Goal: Information Seeking & Learning: Find specific fact

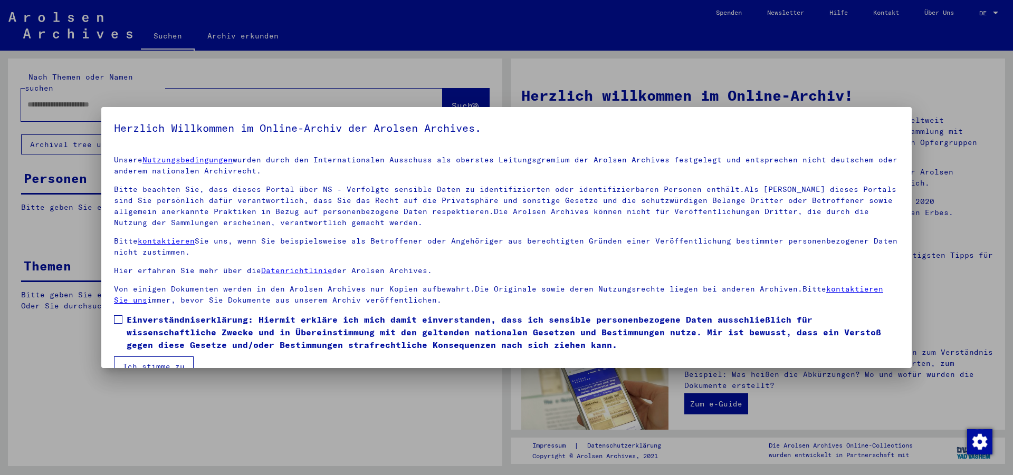
click at [123, 319] on label "Einverständniserklärung: Hiermit erkläre ich mich damit einverstanden, dass ich…" at bounding box center [506, 332] width 785 height 38
click at [164, 363] on button "Ich stimme zu" at bounding box center [154, 367] width 80 height 20
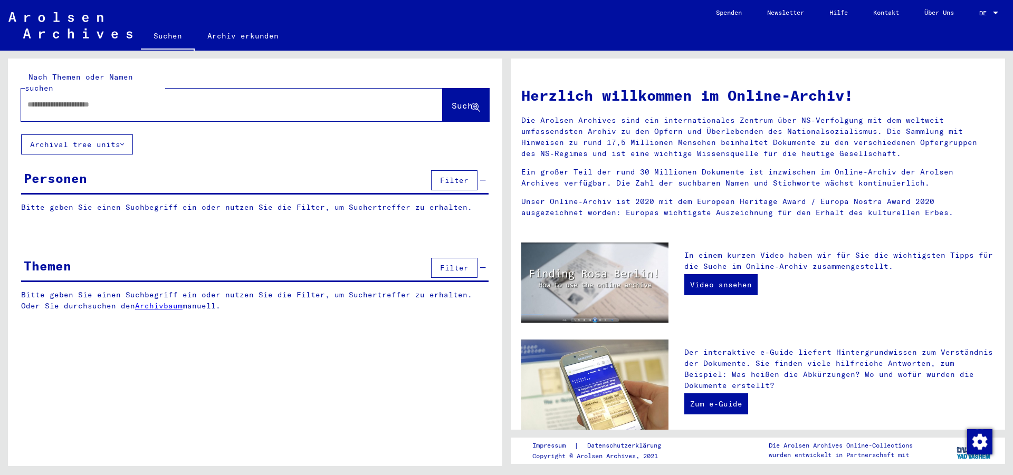
click at [76, 99] on input "text" at bounding box center [218, 104] width 383 height 11
type input "**********"
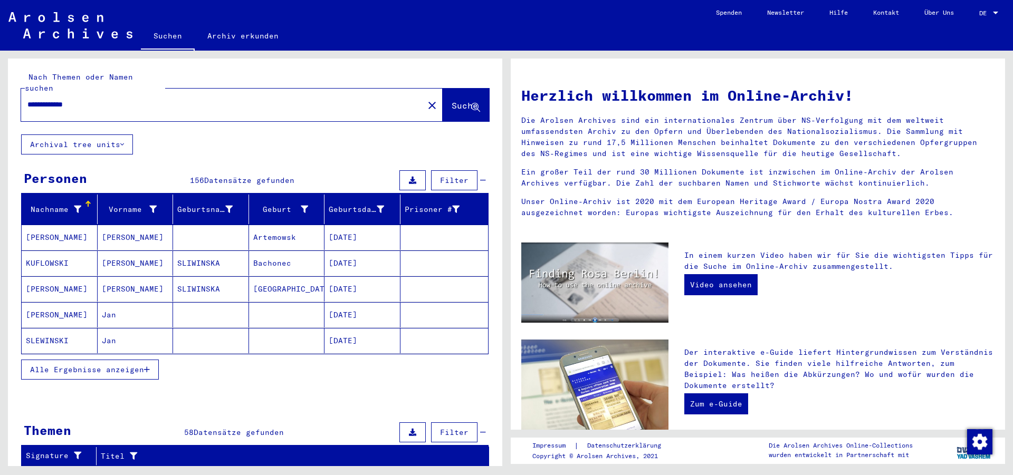
click at [129, 365] on span "Alle Ergebnisse anzeigen" at bounding box center [87, 369] width 114 height 9
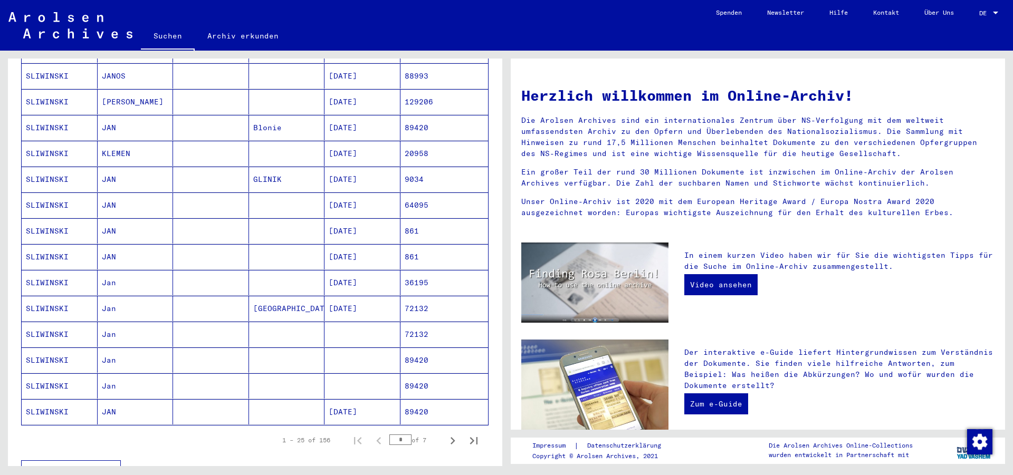
scroll to position [456, 0]
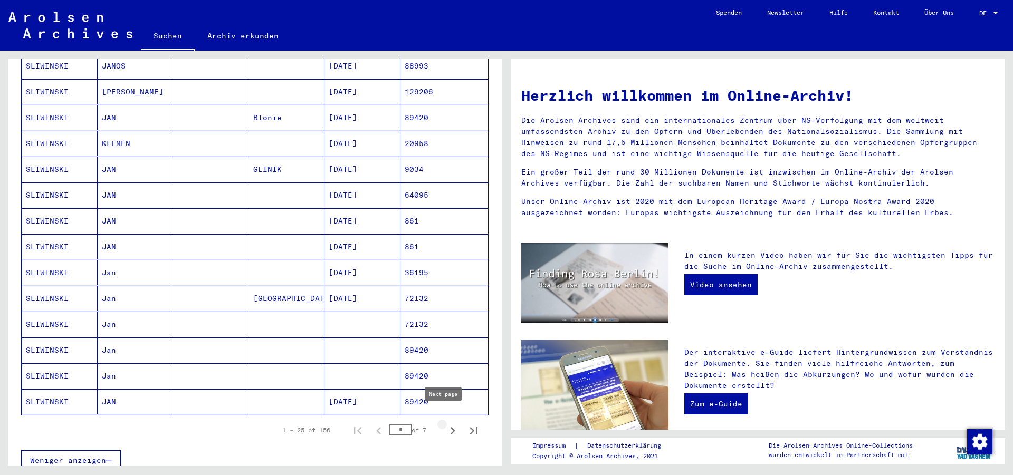
click at [445, 424] on icon "Next page" at bounding box center [452, 431] width 15 height 15
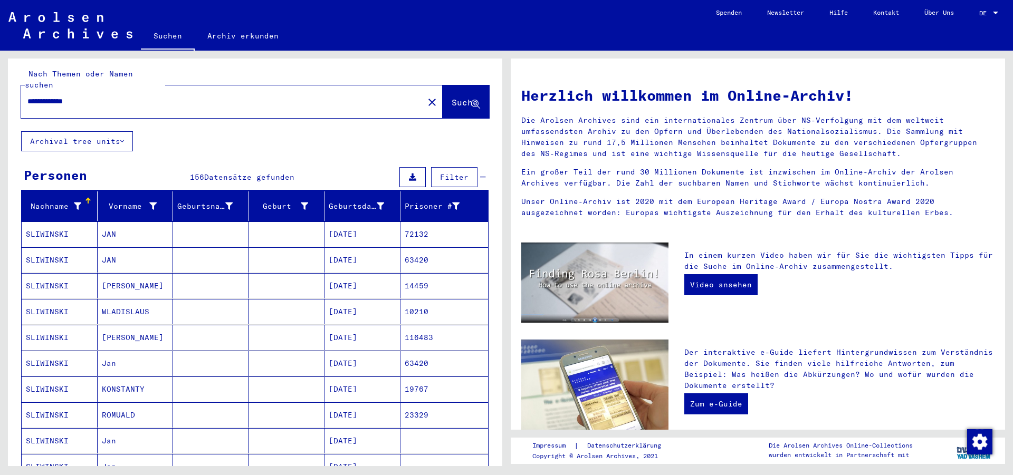
scroll to position [0, 0]
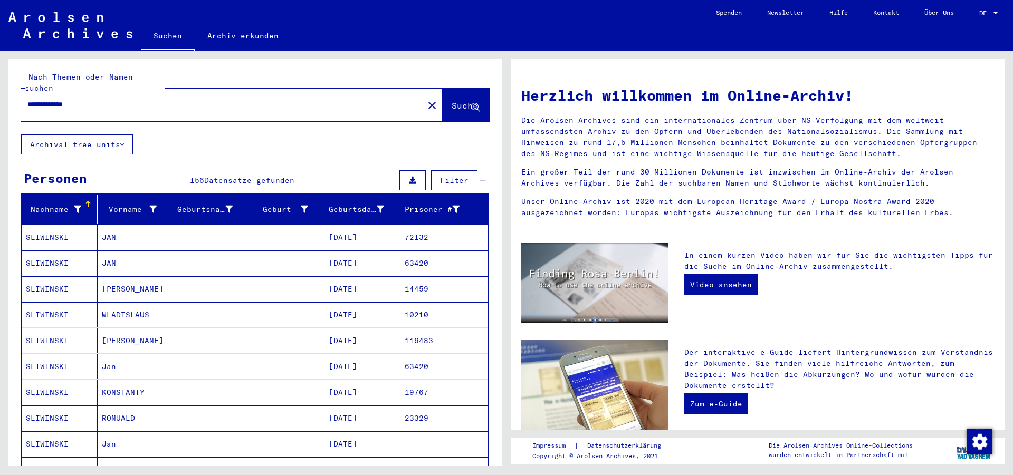
click at [459, 176] on span "Filter" at bounding box center [454, 180] width 28 height 9
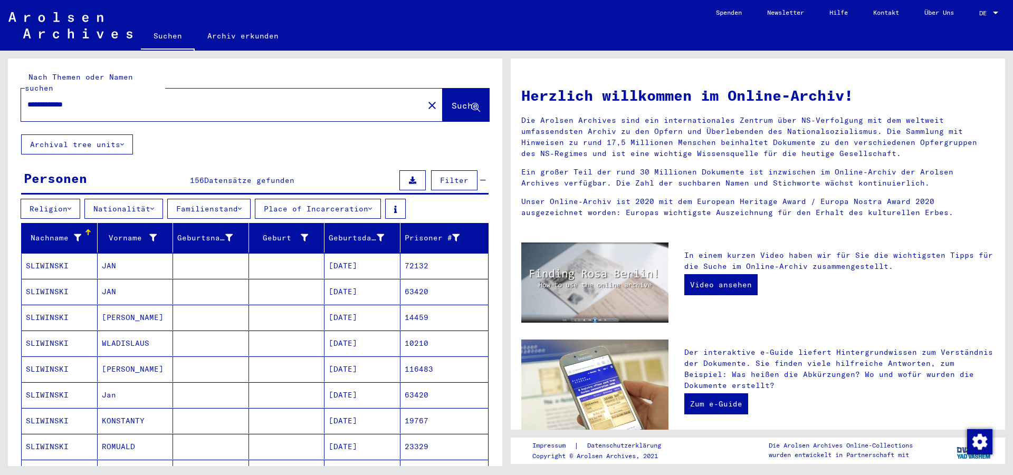
click at [251, 199] on button "Familienstand" at bounding box center [208, 209] width 83 height 20
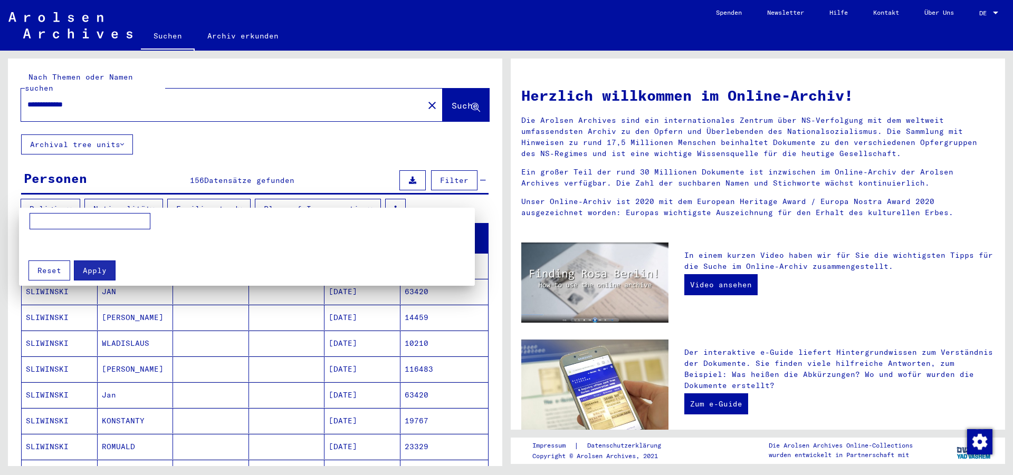
click at [322, 136] on div at bounding box center [506, 237] width 1013 height 475
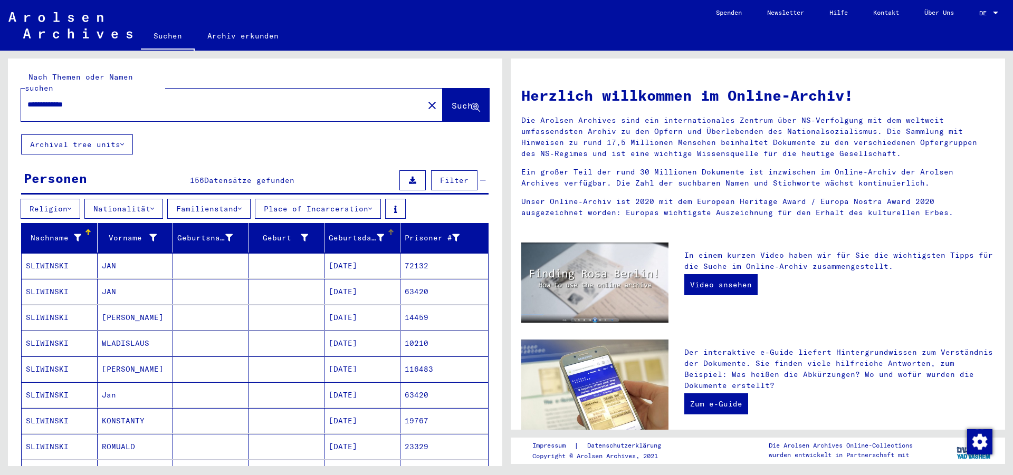
click at [369, 233] on div "Geburtsdatum" at bounding box center [356, 238] width 55 height 11
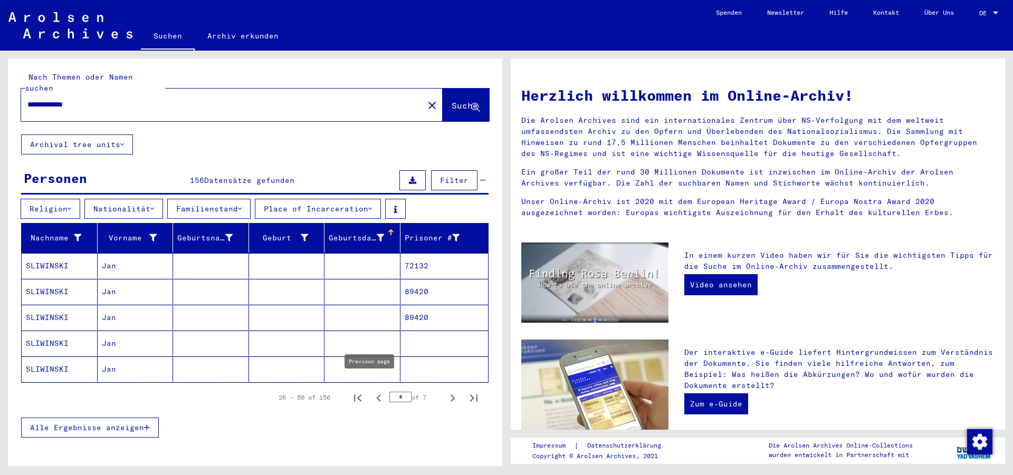
click at [374, 391] on icon "Previous page" at bounding box center [378, 398] width 15 height 15
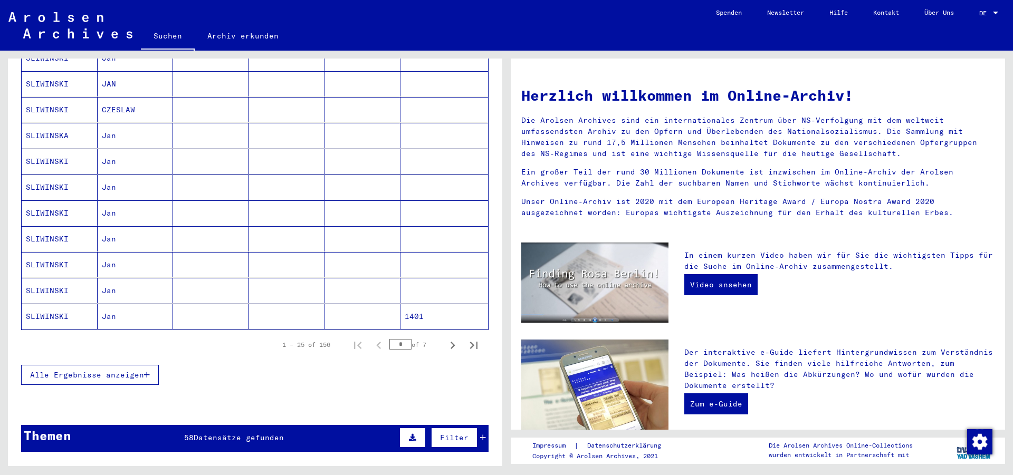
scroll to position [797, 0]
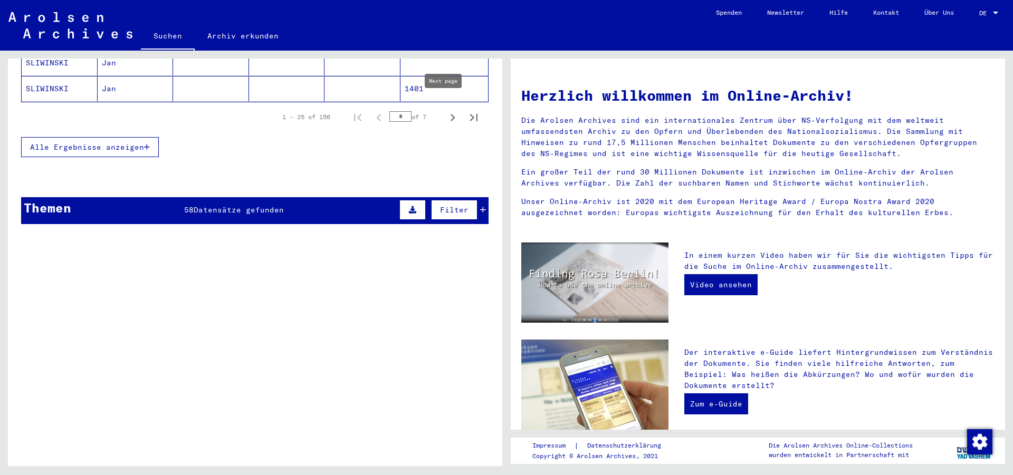
click at [445, 110] on icon "Next page" at bounding box center [452, 117] width 15 height 15
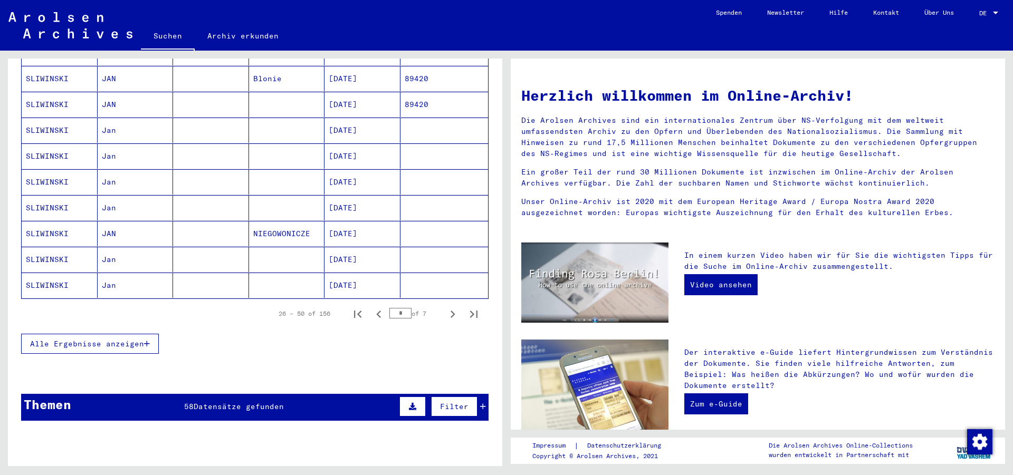
scroll to position [627, 0]
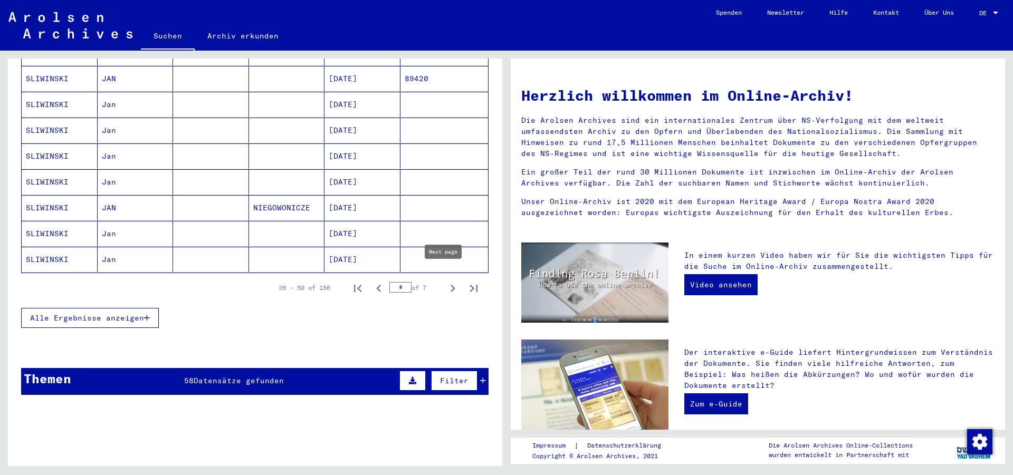
click at [445, 281] on icon "Next page" at bounding box center [452, 288] width 15 height 15
type input "*"
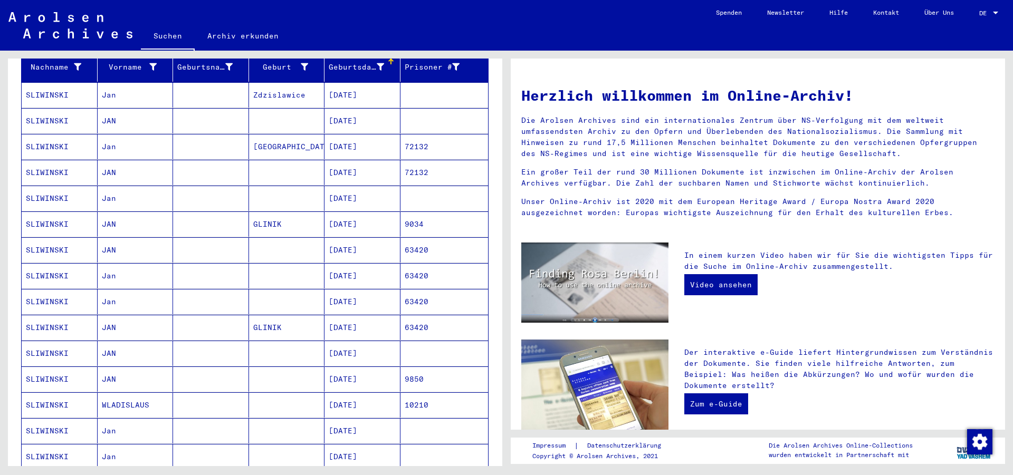
scroll to position [114, 0]
